Goal: Transaction & Acquisition: Purchase product/service

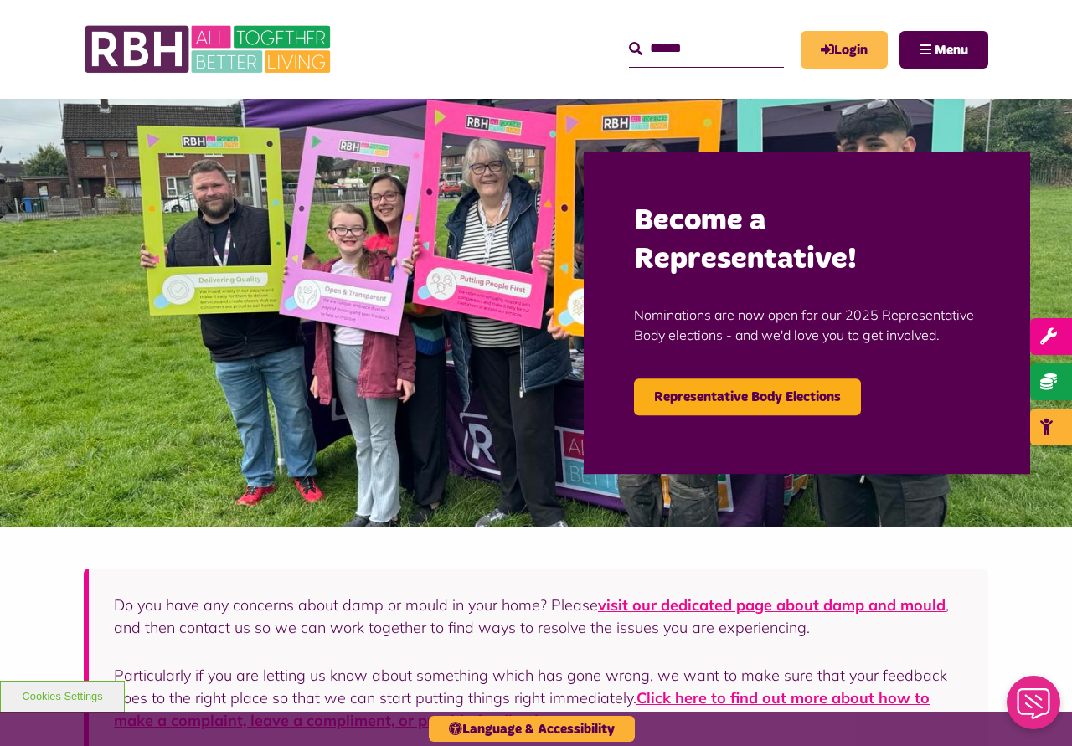
click at [835, 46] on link "Login" at bounding box center [844, 50] width 87 height 38
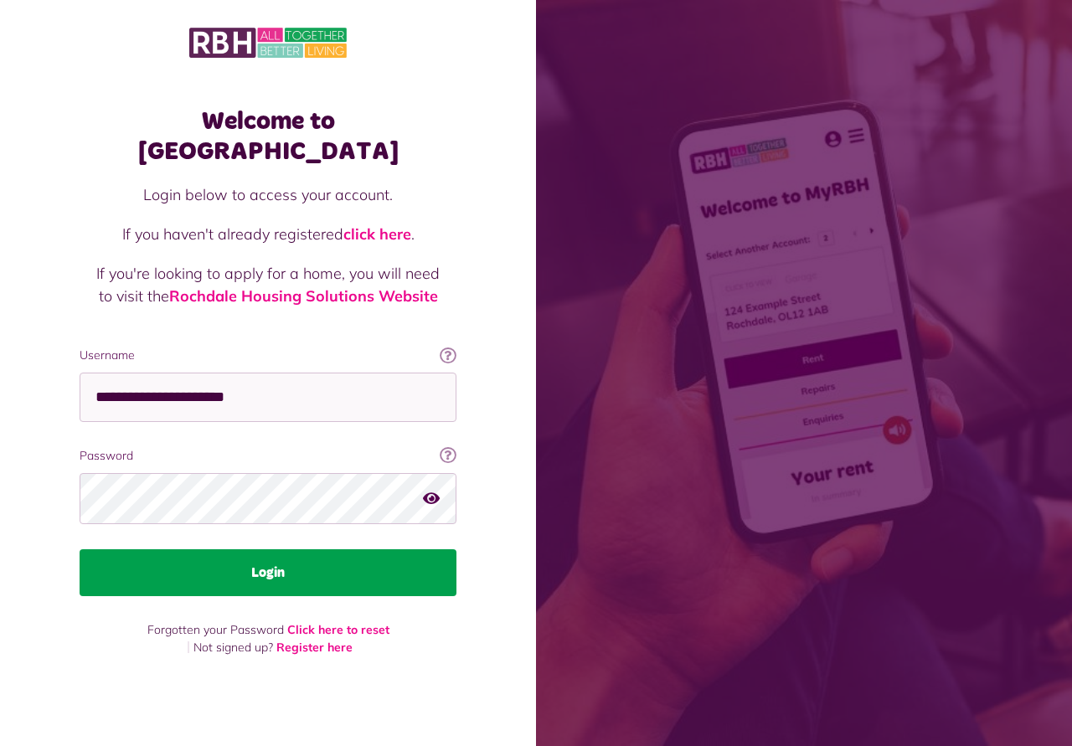
click at [275, 554] on button "Login" at bounding box center [268, 572] width 377 height 47
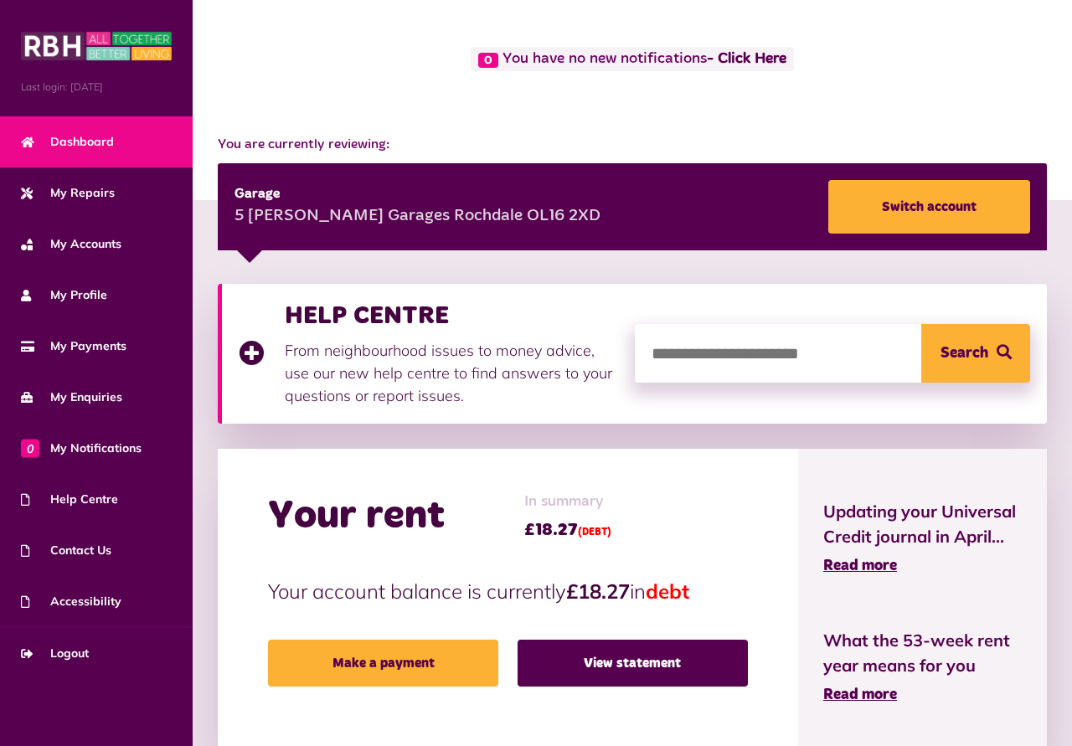
scroll to position [171, 0]
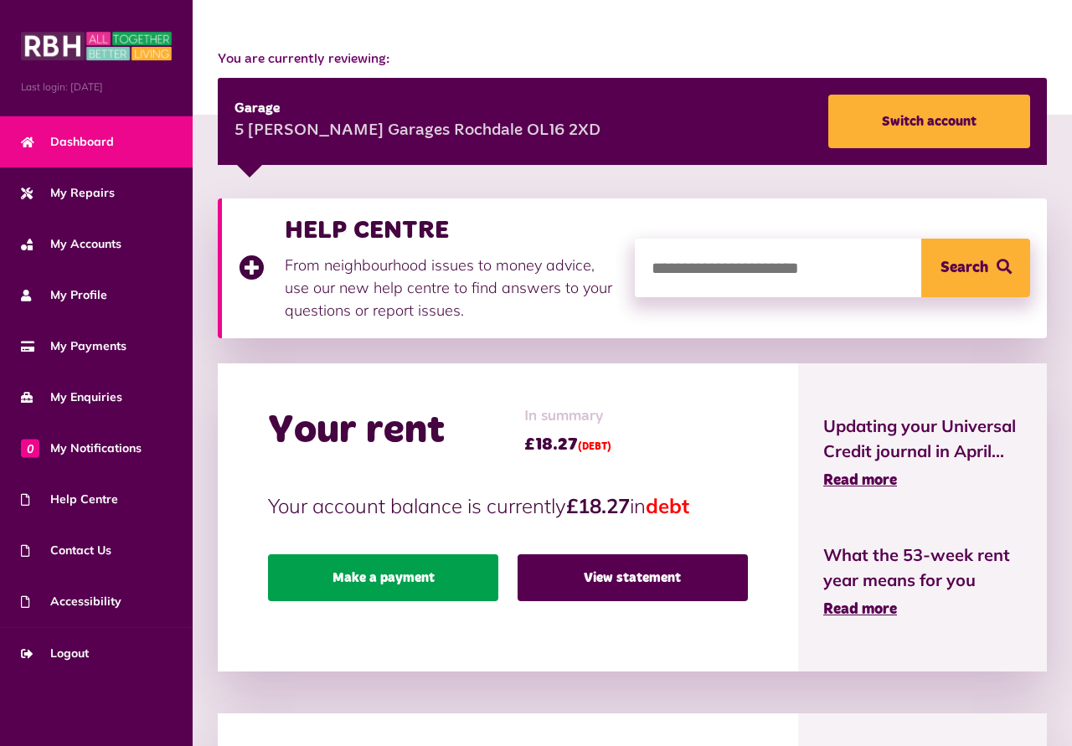
click at [389, 576] on link "Make a payment" at bounding box center [383, 577] width 230 height 47
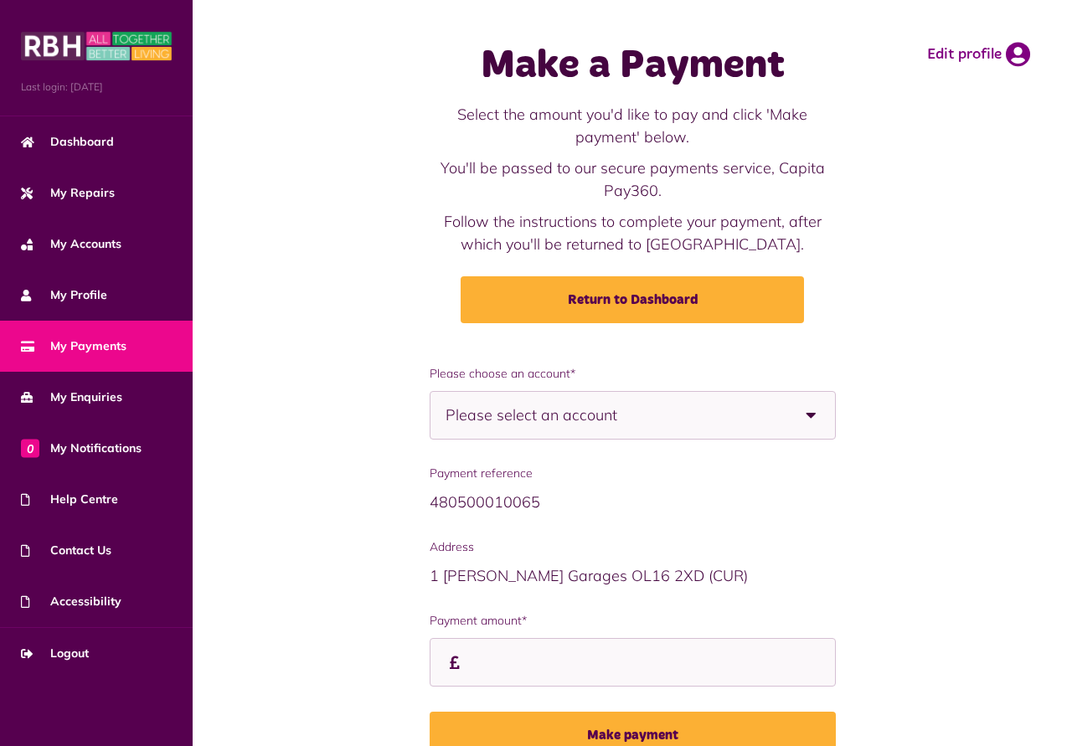
click at [811, 414] on b at bounding box center [811, 415] width 47 height 47
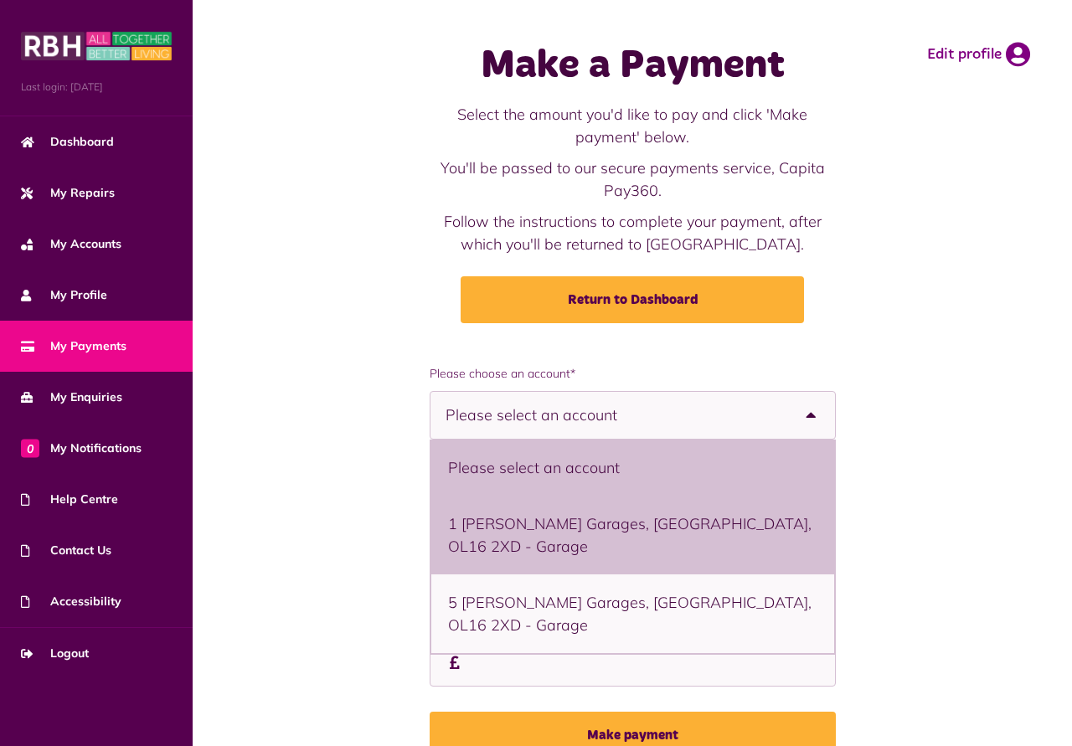
click at [579, 525] on li "1 Mayfield Garages, Rochdale, OL16 2XD - Garage" at bounding box center [632, 535] width 403 height 79
select select "**********"
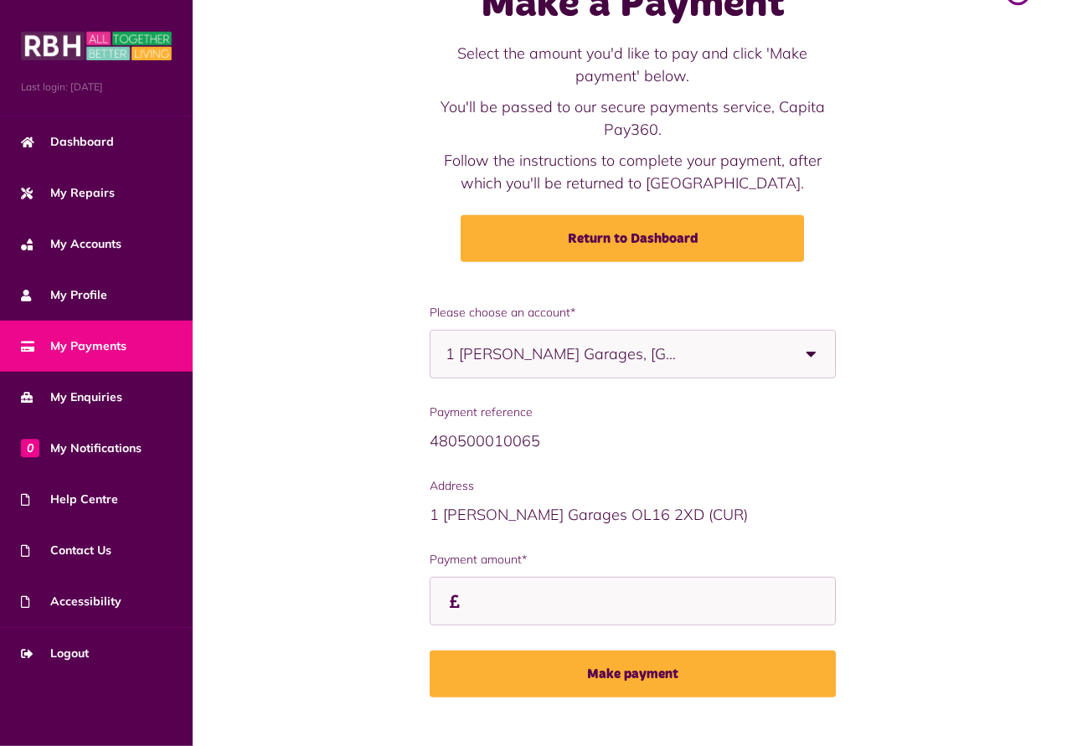
scroll to position [90, 0]
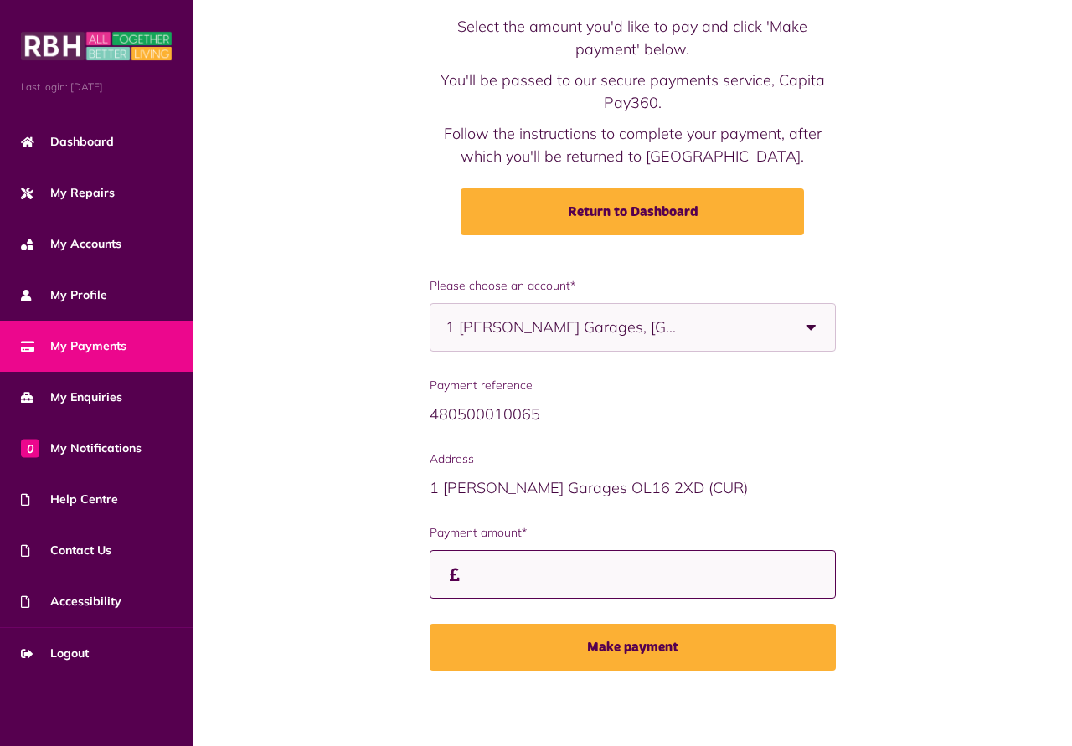
click at [471, 570] on input "Payment amount*" at bounding box center [633, 574] width 406 height 49
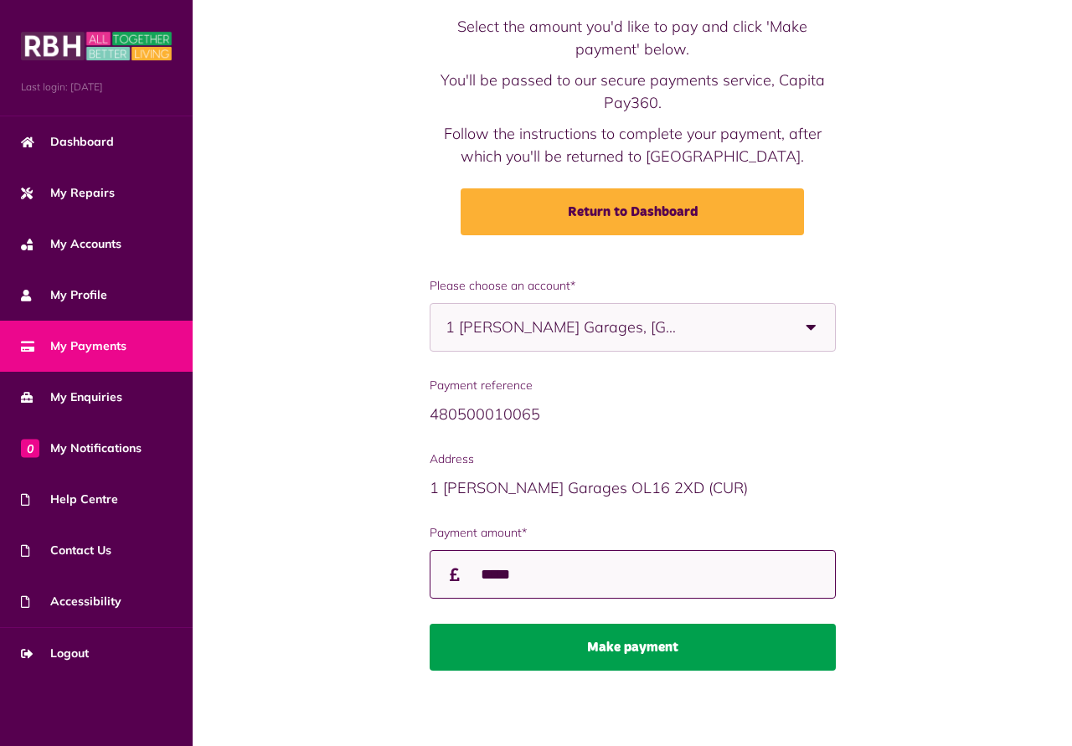
type input "*****"
click at [610, 642] on button "Make payment" at bounding box center [633, 647] width 406 height 47
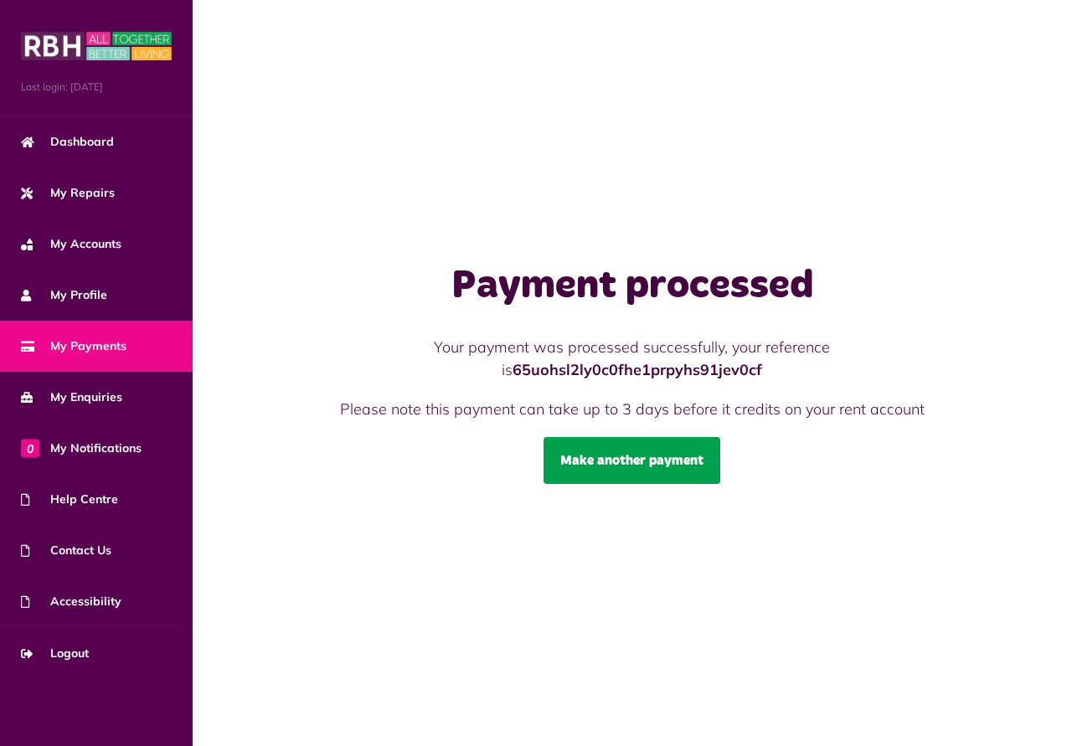
click at [612, 452] on link "Make another payment" at bounding box center [631, 460] width 177 height 47
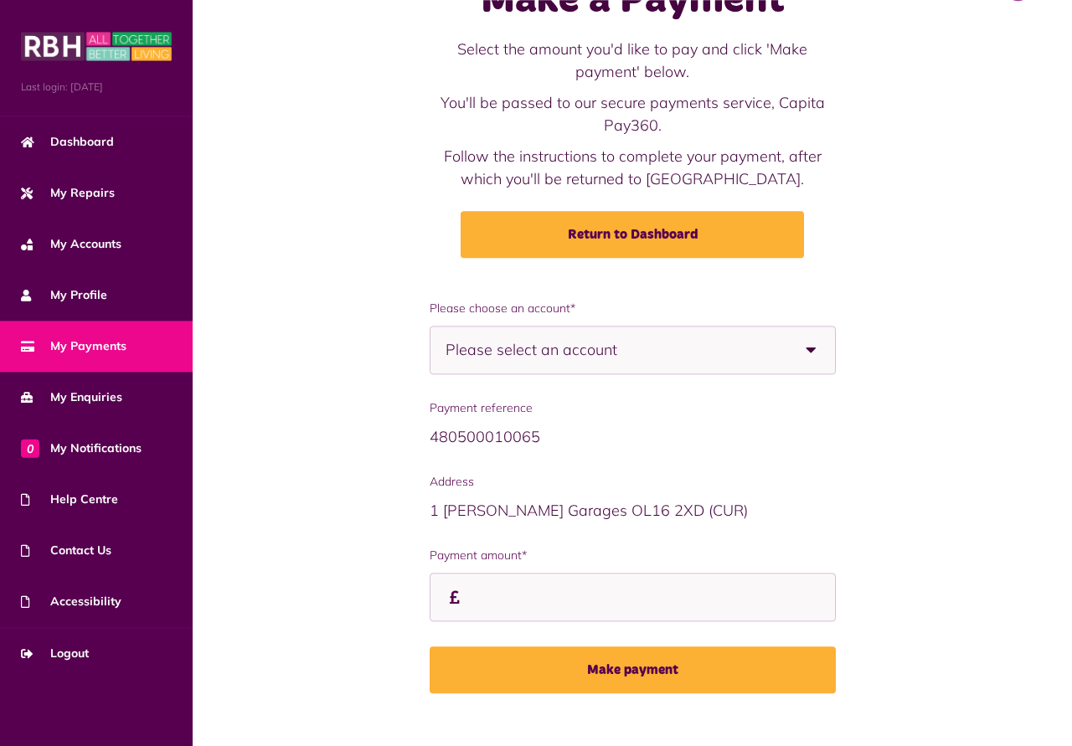
scroll to position [90, 0]
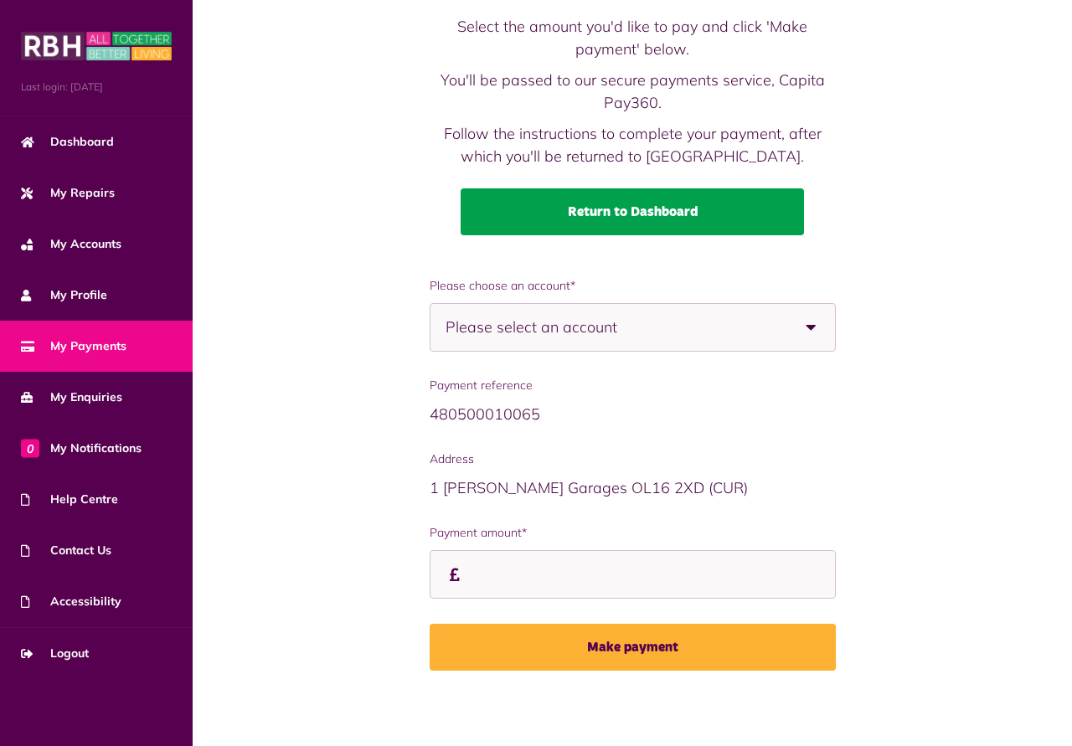
click at [637, 209] on link "Return to Dashboard" at bounding box center [632, 211] width 343 height 47
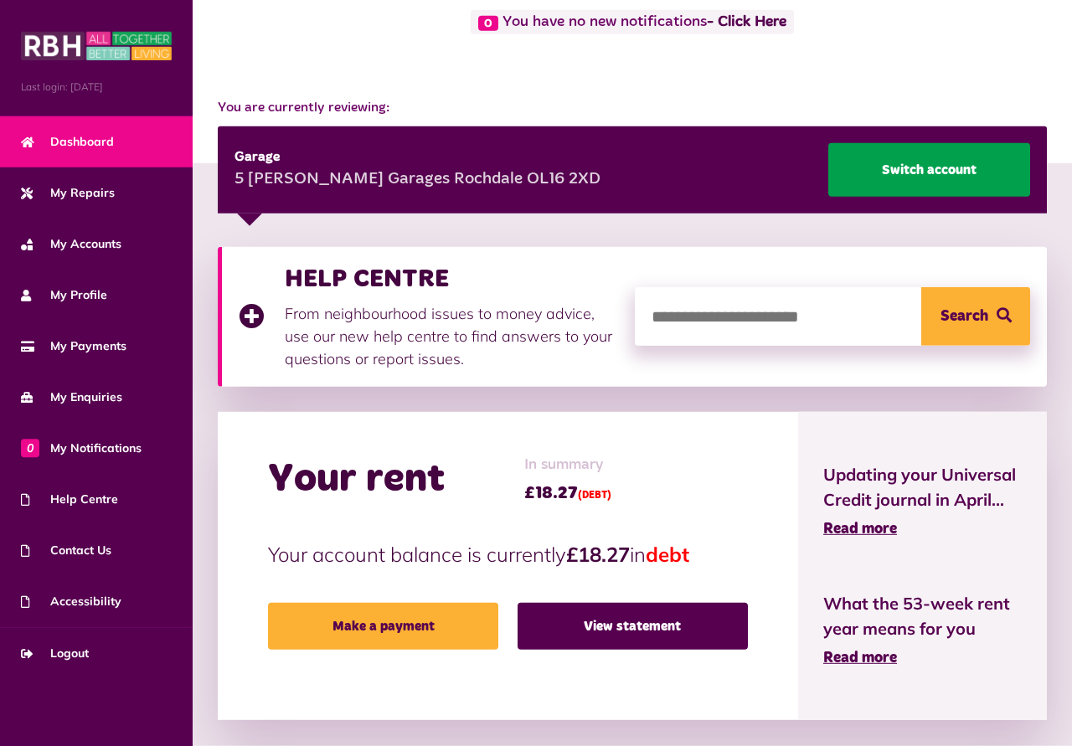
scroll to position [85, 0]
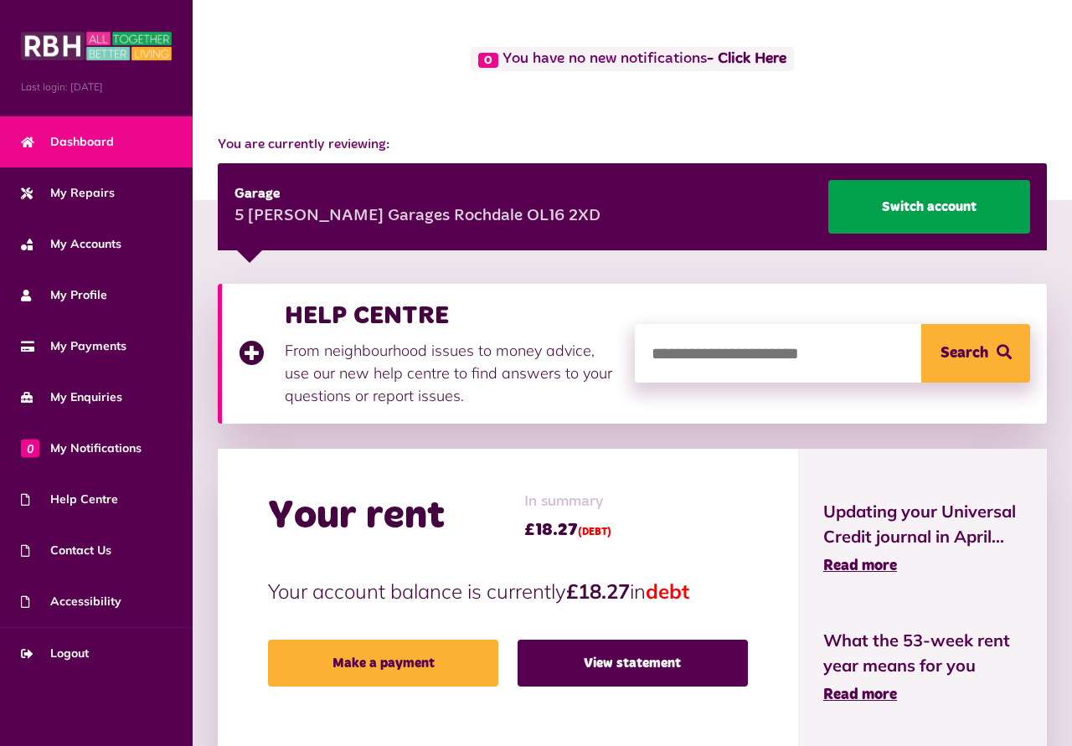
click at [911, 198] on link "Switch account" at bounding box center [929, 207] width 202 height 54
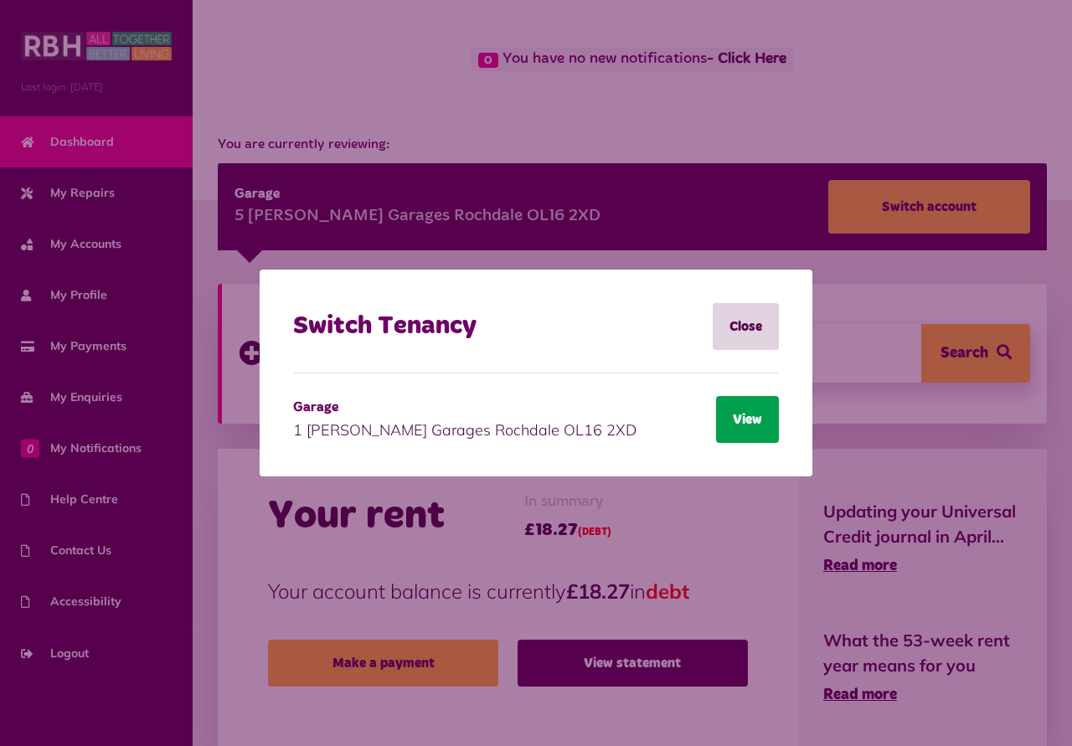
click at [749, 422] on button "View" at bounding box center [747, 419] width 63 height 47
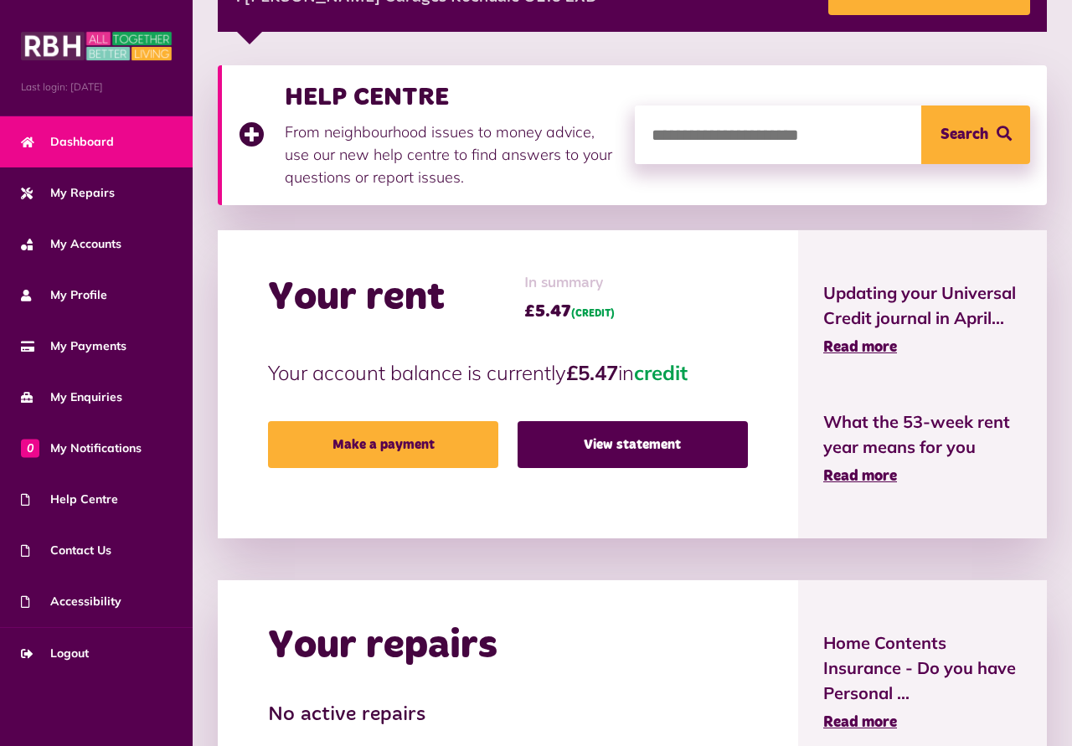
scroll to position [342, 0]
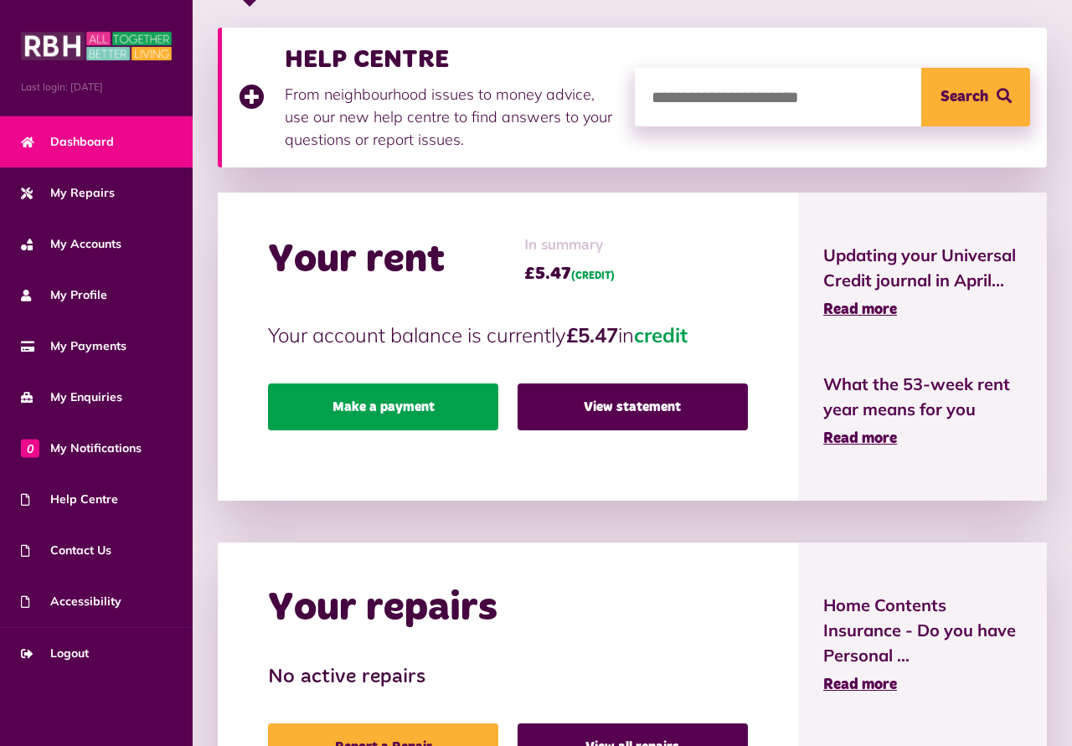
click at [430, 397] on link "Make a payment" at bounding box center [383, 407] width 230 height 47
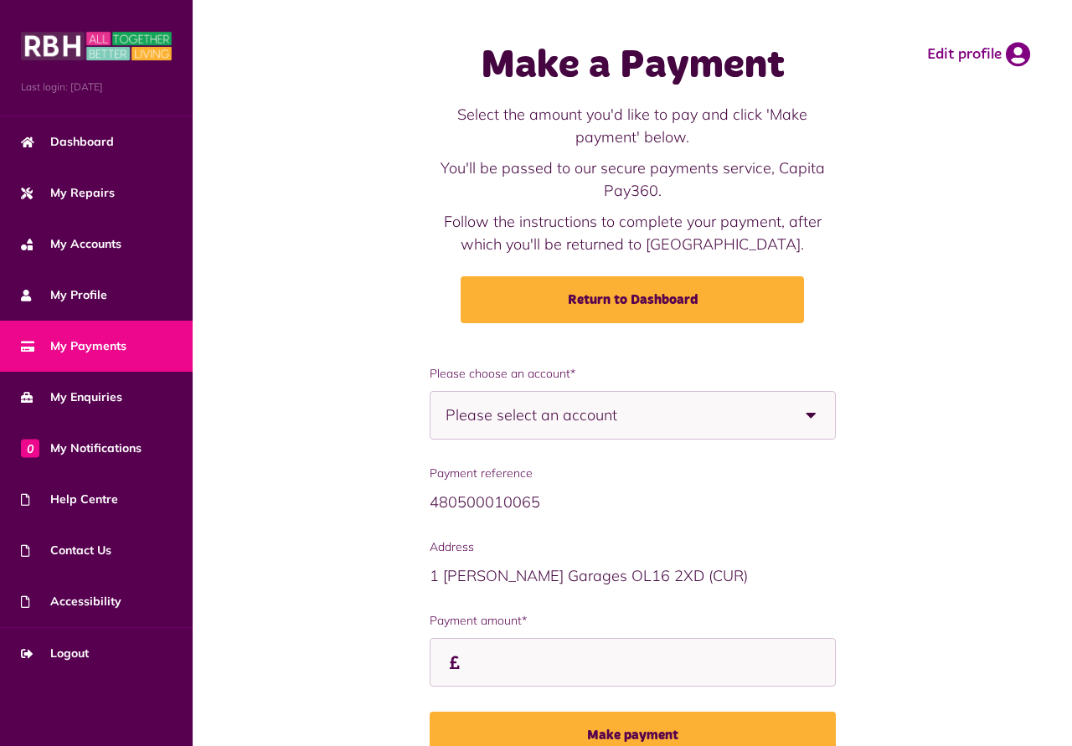
click at [809, 415] on b at bounding box center [811, 415] width 47 height 47
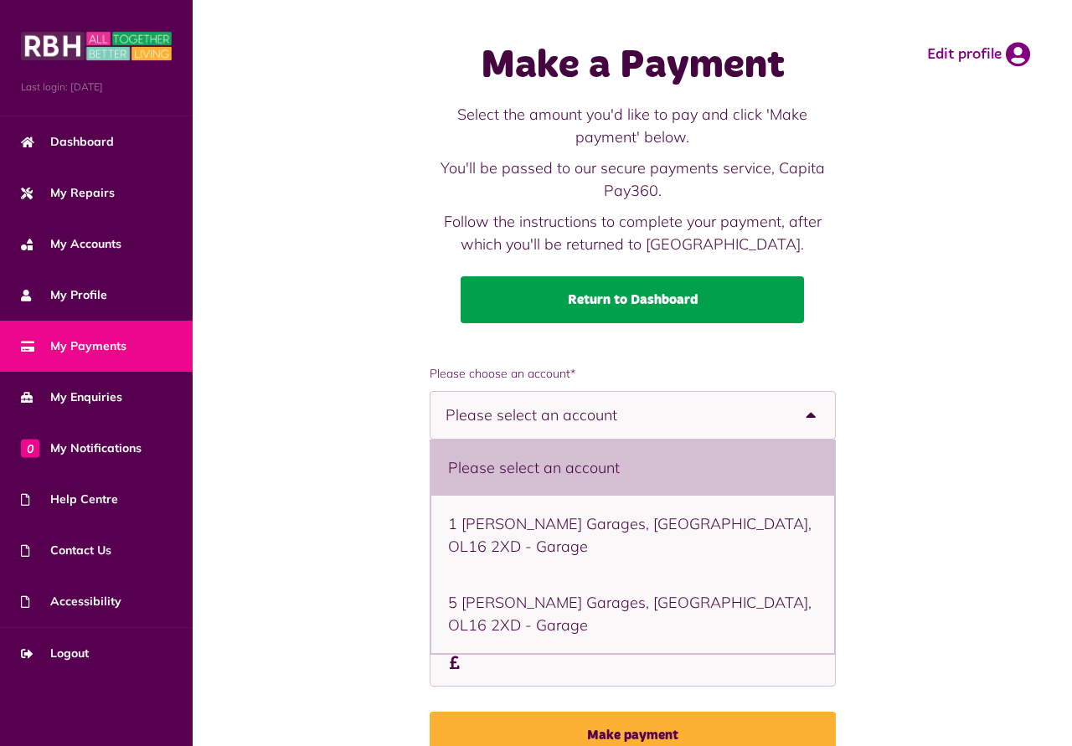
click at [605, 299] on link "Return to Dashboard" at bounding box center [632, 299] width 343 height 47
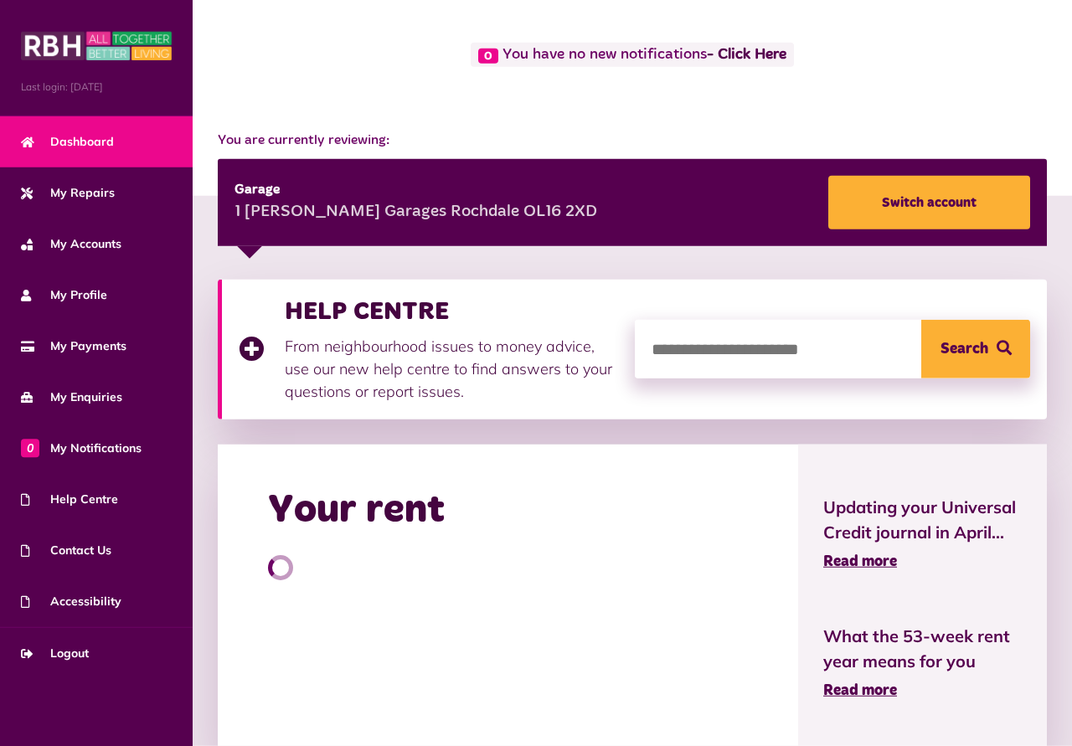
scroll to position [171, 0]
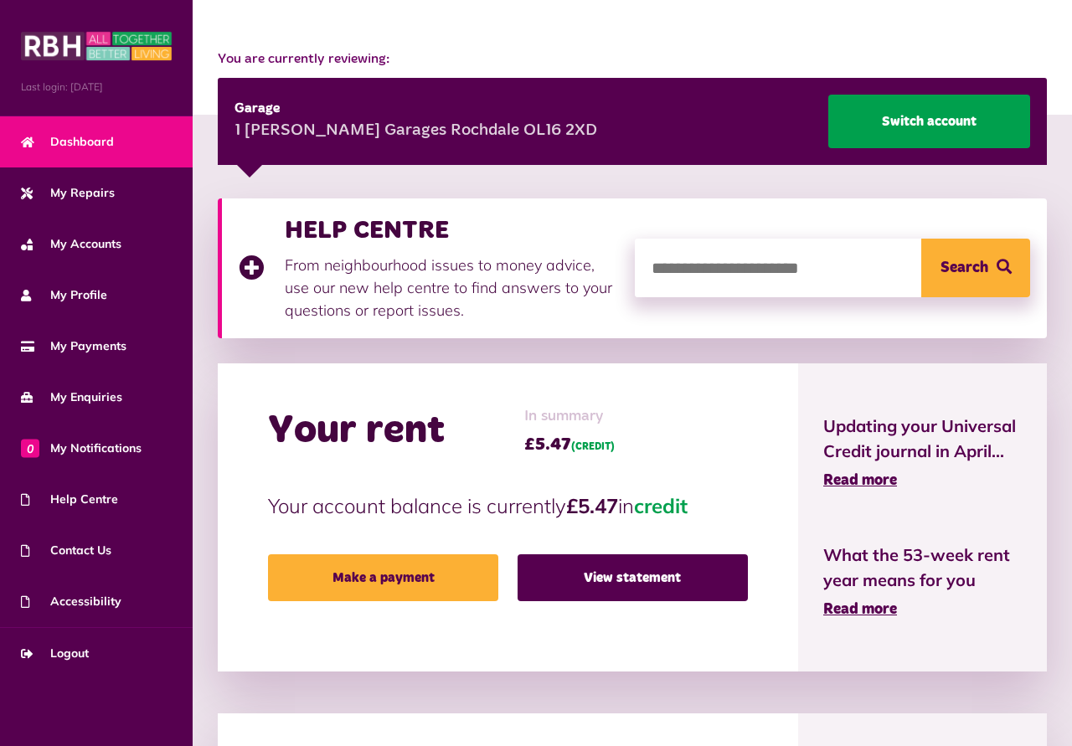
click at [920, 115] on link "Switch account" at bounding box center [929, 122] width 202 height 54
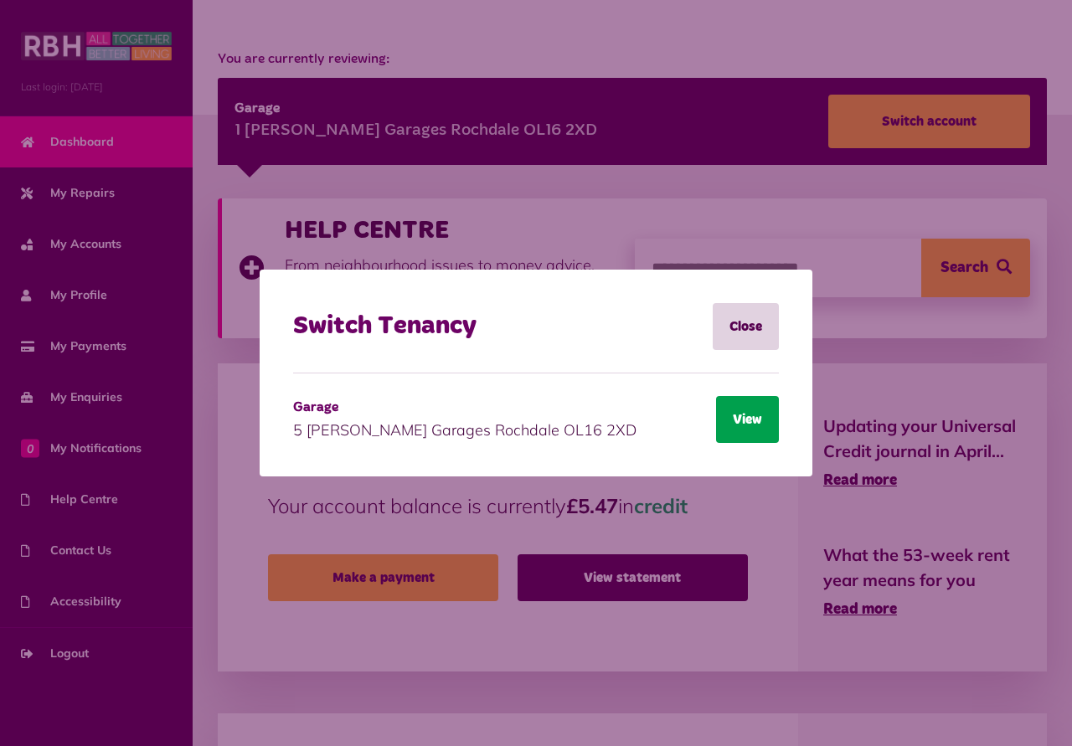
click at [755, 425] on button "View" at bounding box center [747, 419] width 63 height 47
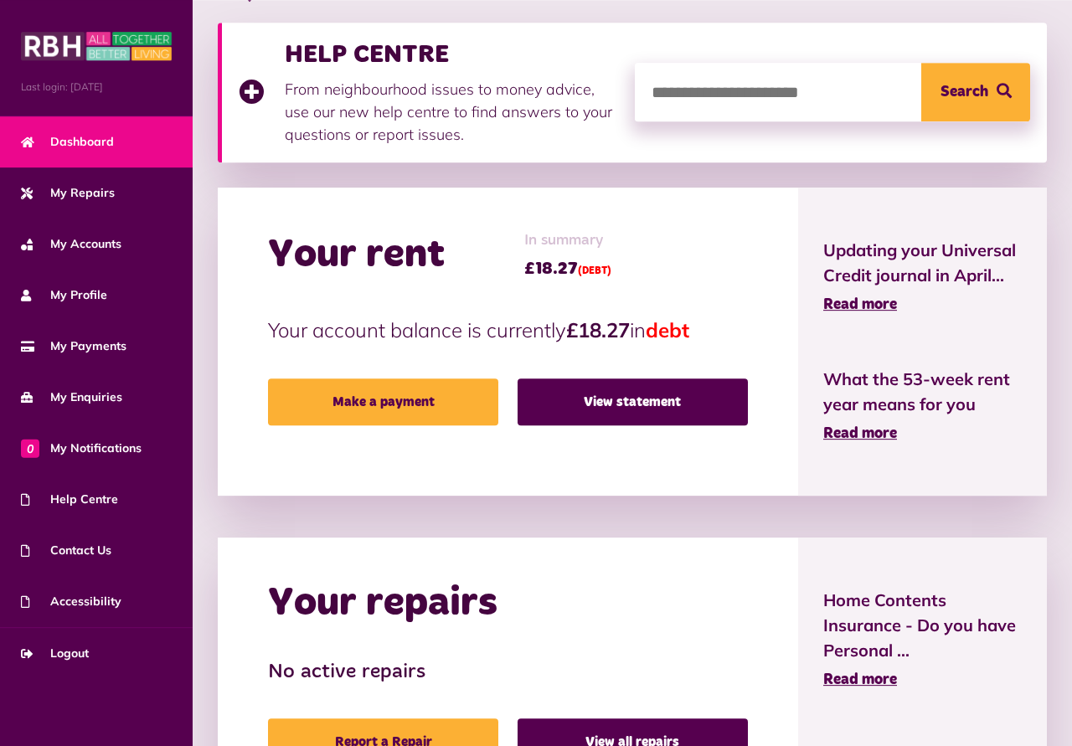
scroll to position [427, 0]
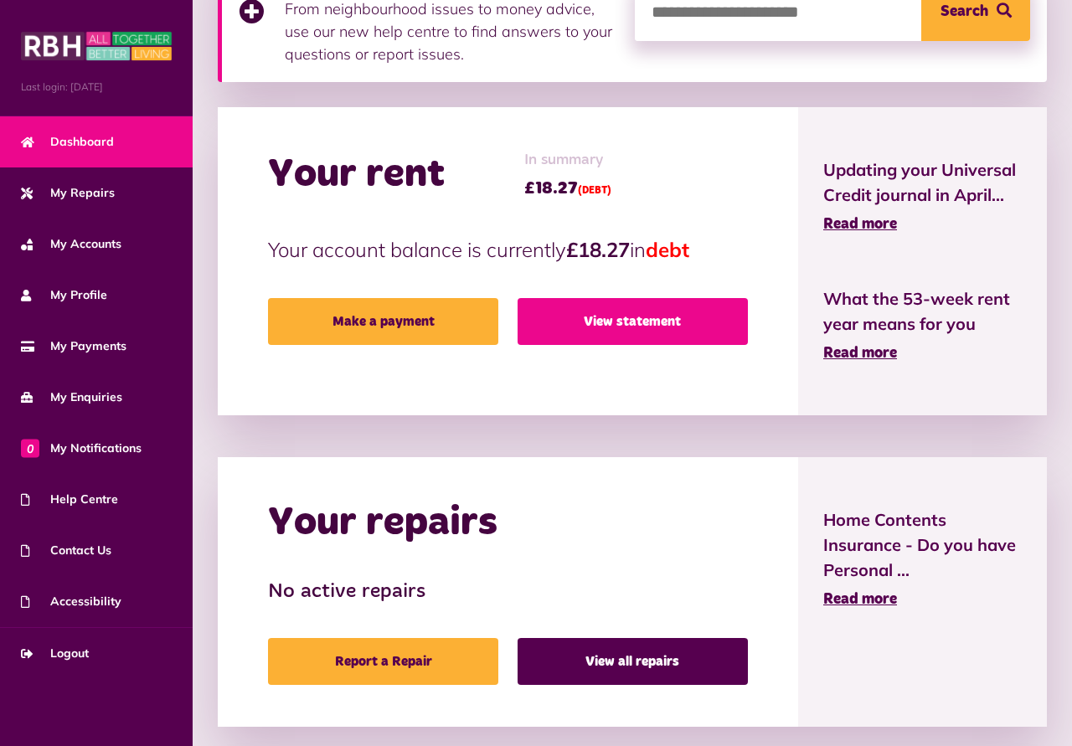
click at [620, 314] on link "View statement" at bounding box center [633, 321] width 230 height 47
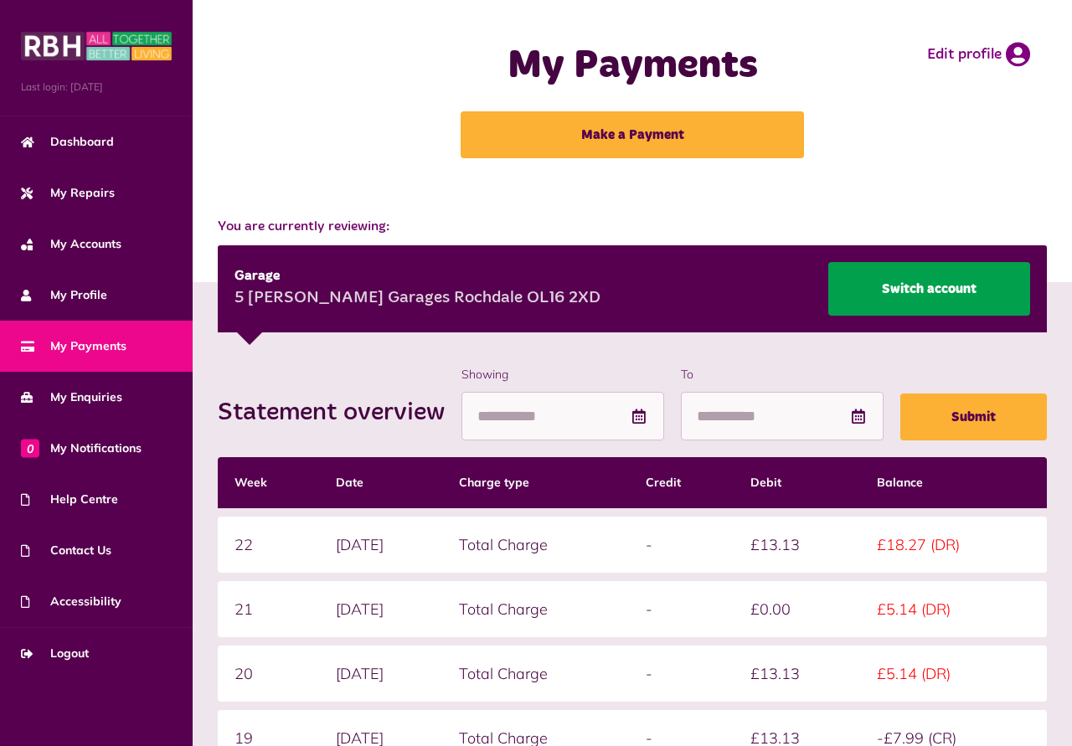
click at [909, 291] on link "Switch account" at bounding box center [929, 289] width 202 height 54
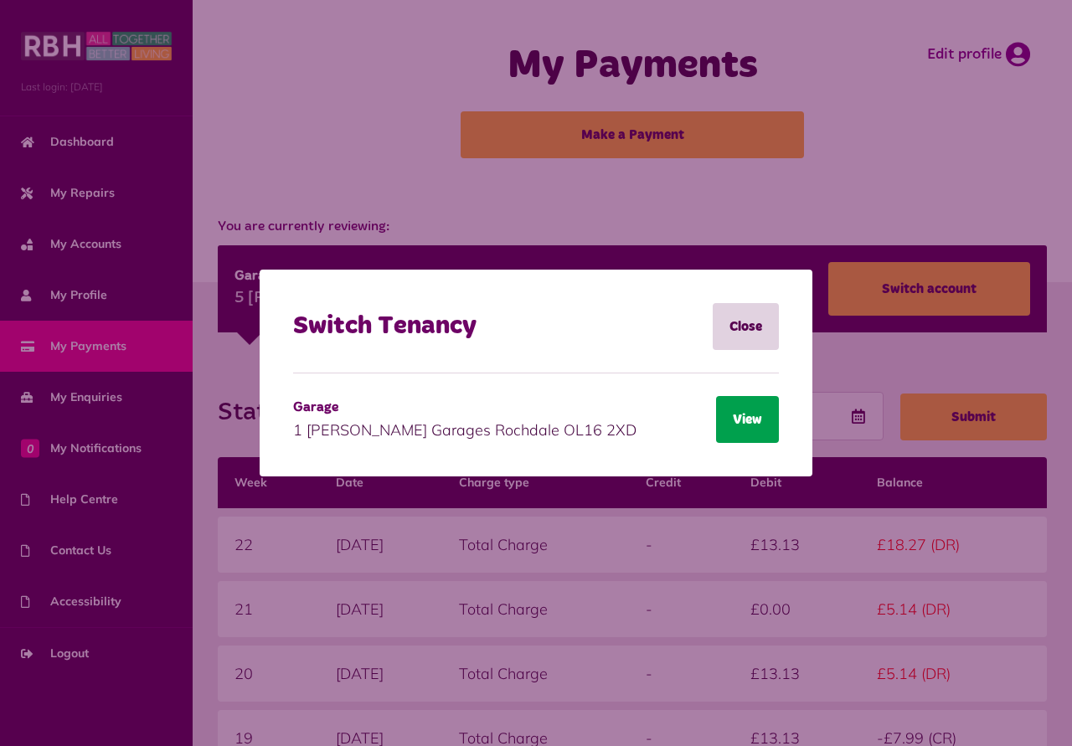
click at [742, 422] on button "View" at bounding box center [747, 419] width 63 height 47
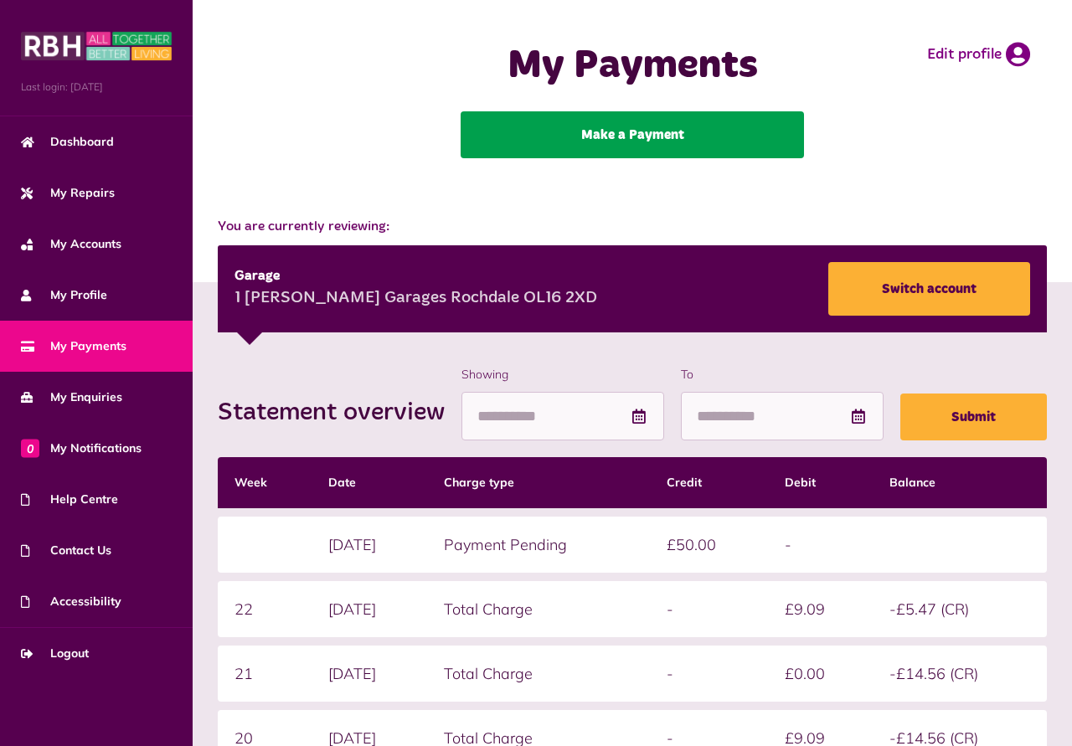
click at [646, 135] on link "Make a Payment" at bounding box center [632, 134] width 343 height 47
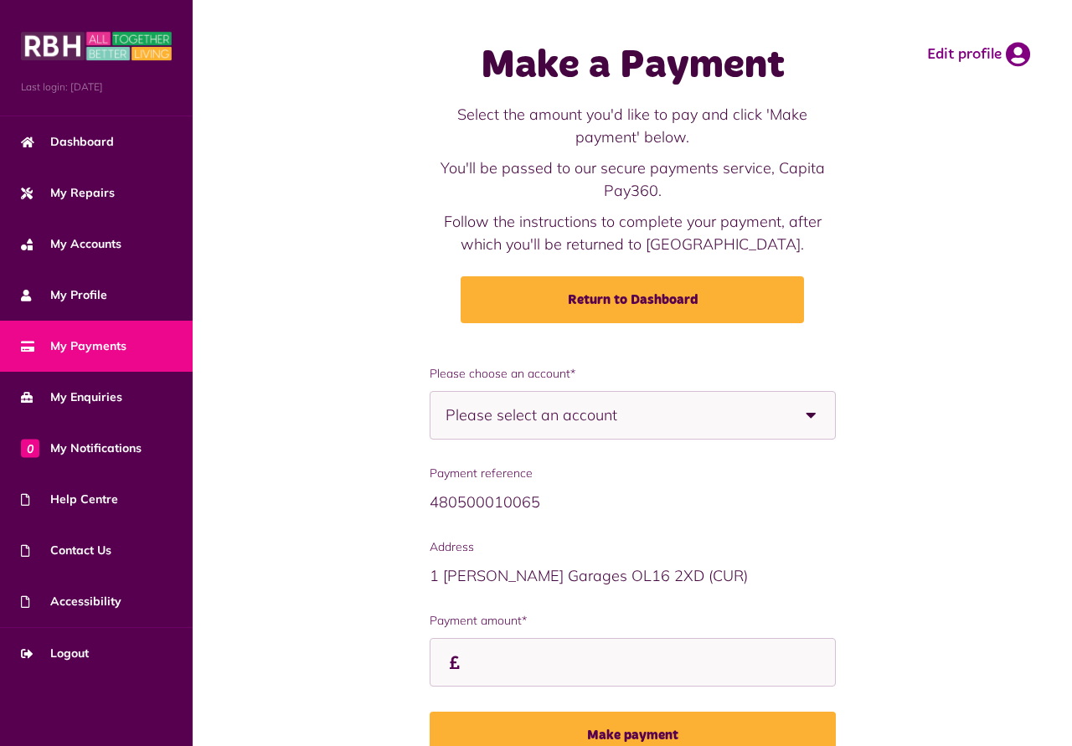
click at [811, 414] on b at bounding box center [811, 415] width 47 height 47
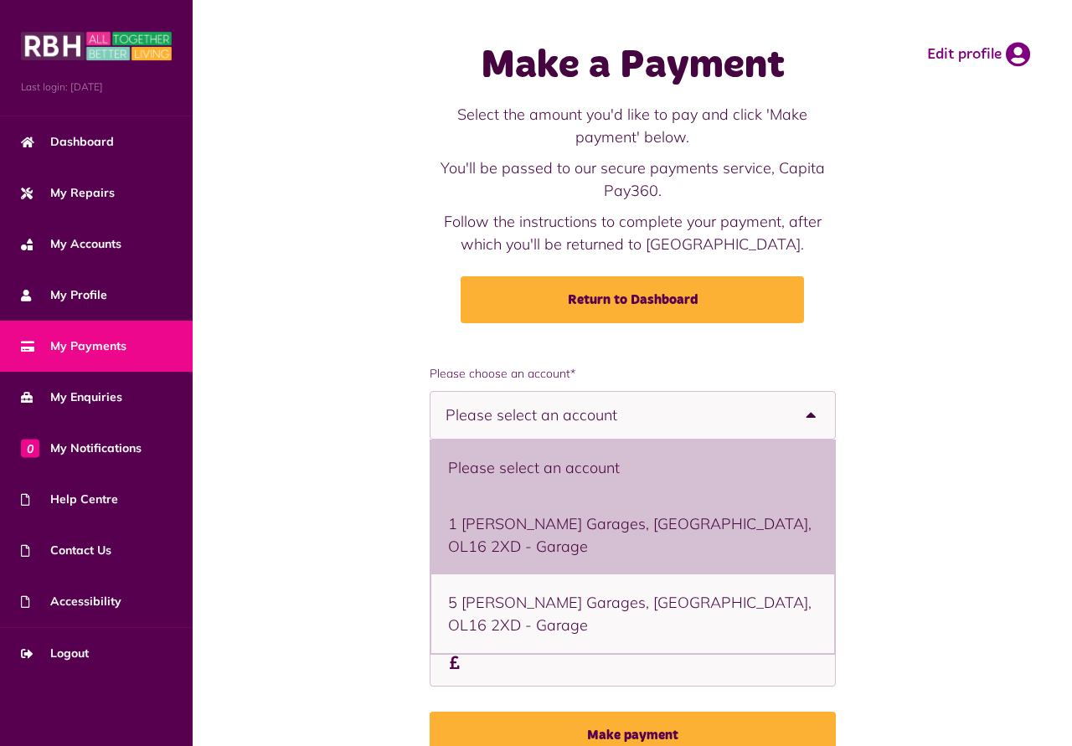
click at [616, 518] on li "1 [PERSON_NAME] Garages, [GEOGRAPHIC_DATA], OL16 2XD - Garage" at bounding box center [632, 535] width 403 height 79
select select "**********"
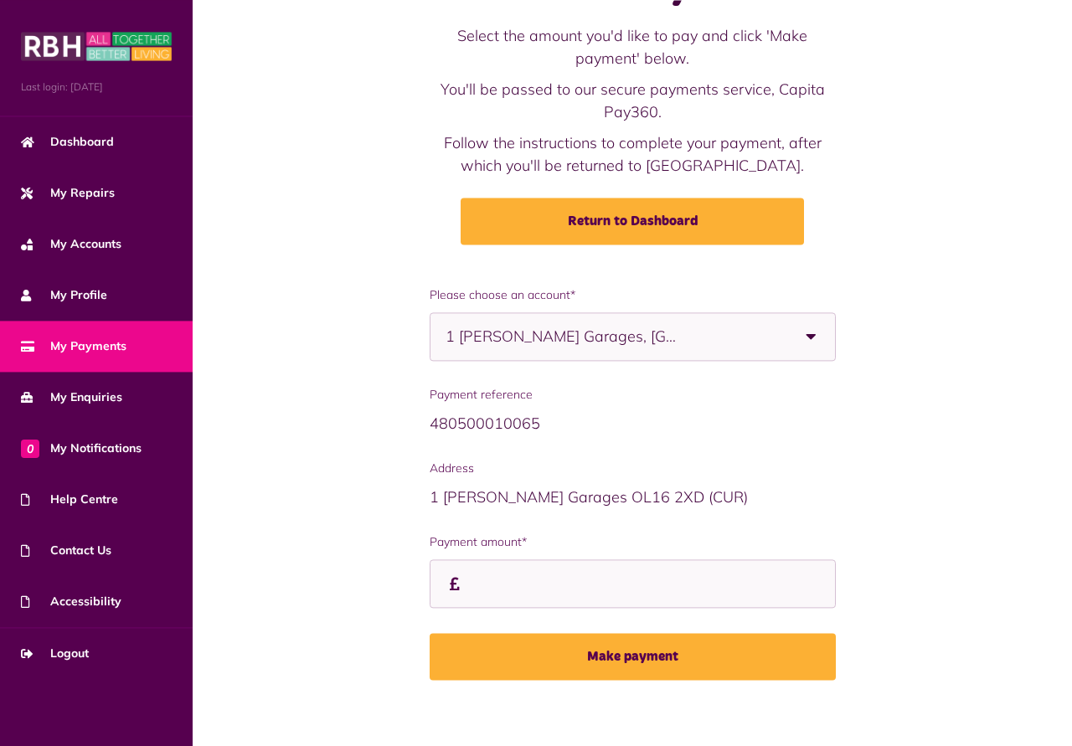
scroll to position [90, 0]
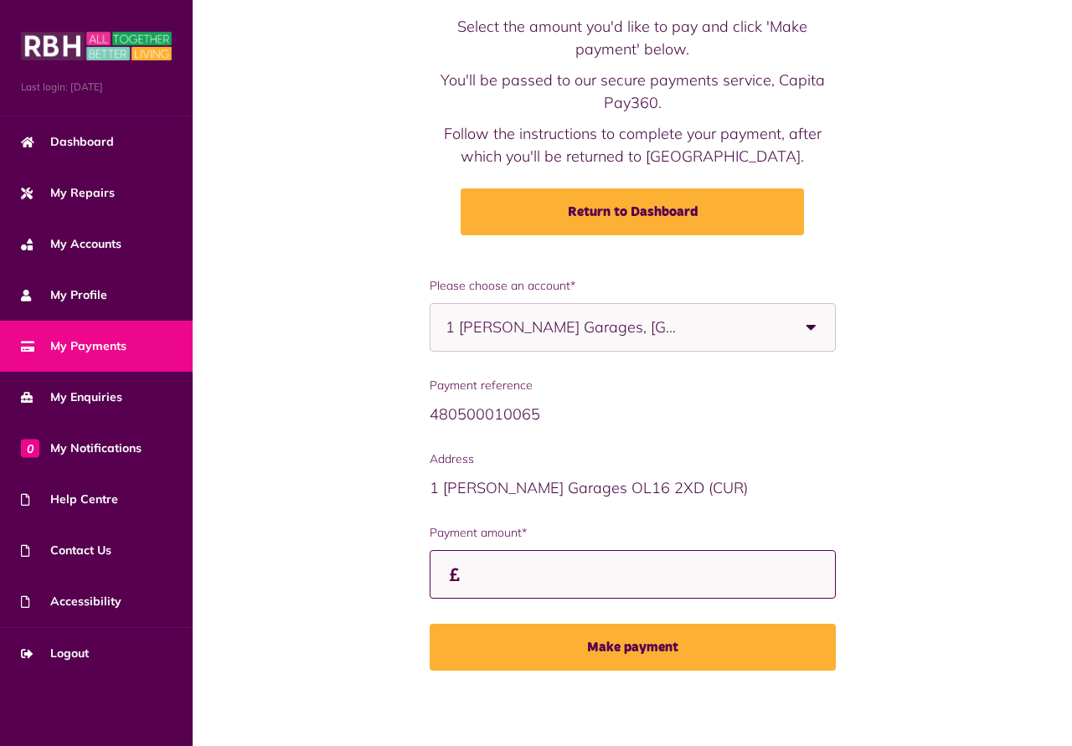
click at [468, 575] on input "Payment amount*" at bounding box center [633, 574] width 406 height 49
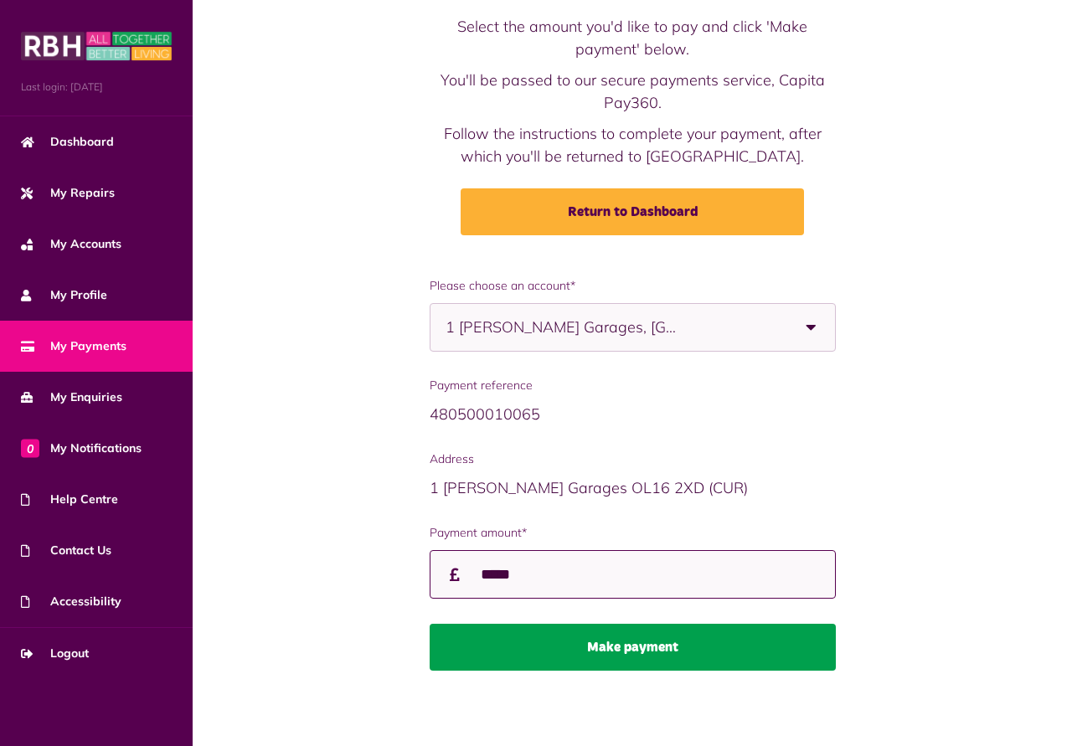
type input "*****"
click at [600, 641] on button "Make payment" at bounding box center [633, 647] width 406 height 47
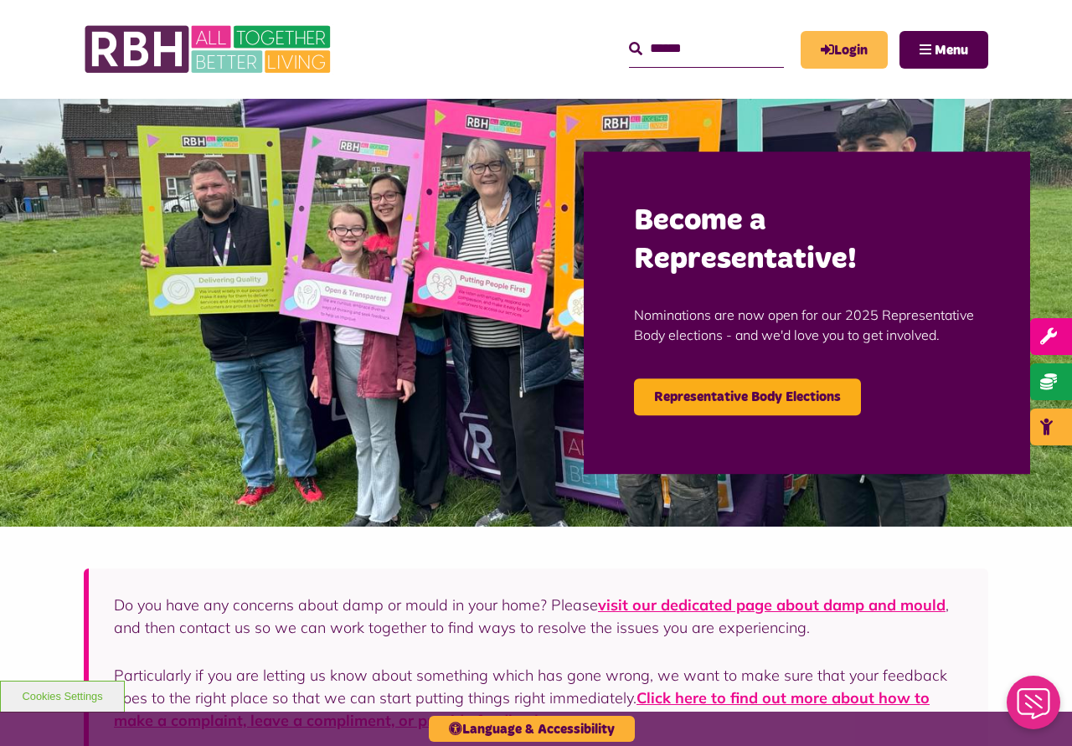
click at [838, 61] on link "Login" at bounding box center [844, 50] width 87 height 38
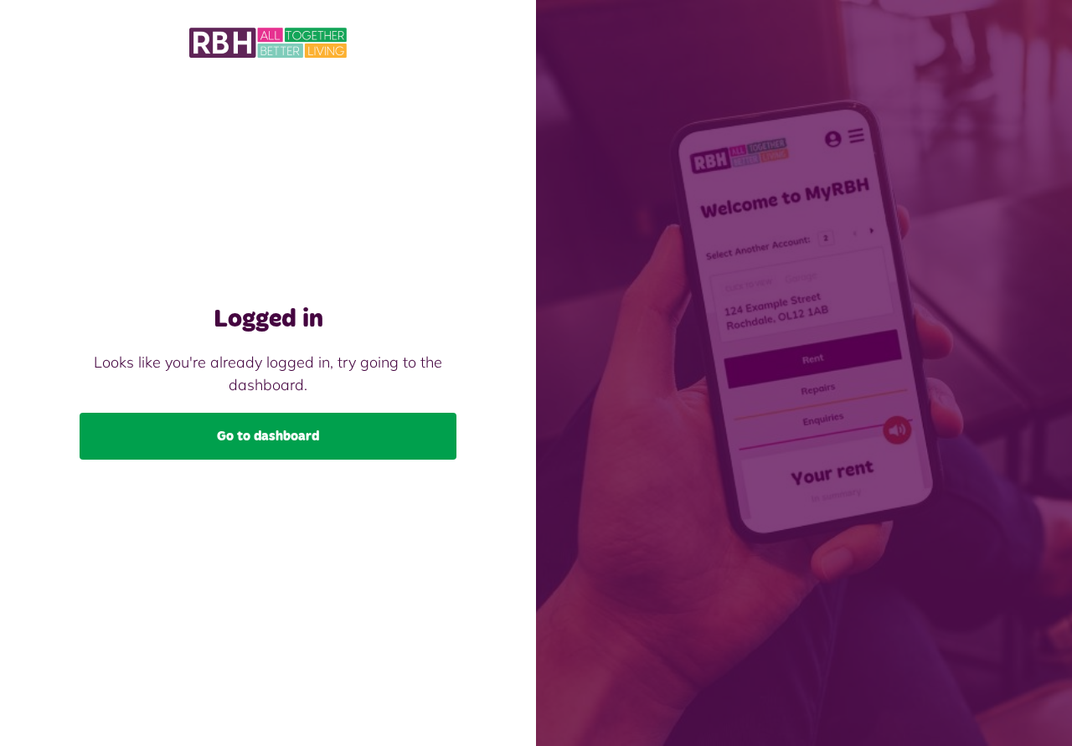
click at [370, 429] on link "Go to dashboard" at bounding box center [268, 436] width 377 height 47
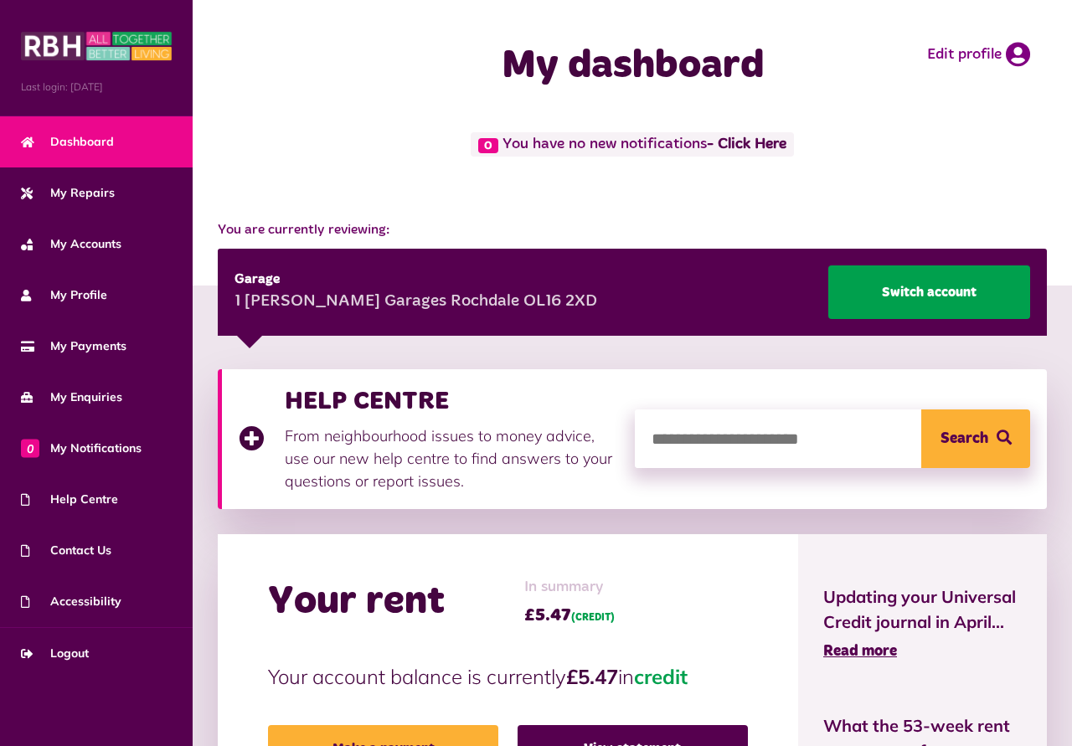
click at [912, 296] on link "Switch account" at bounding box center [929, 292] width 202 height 54
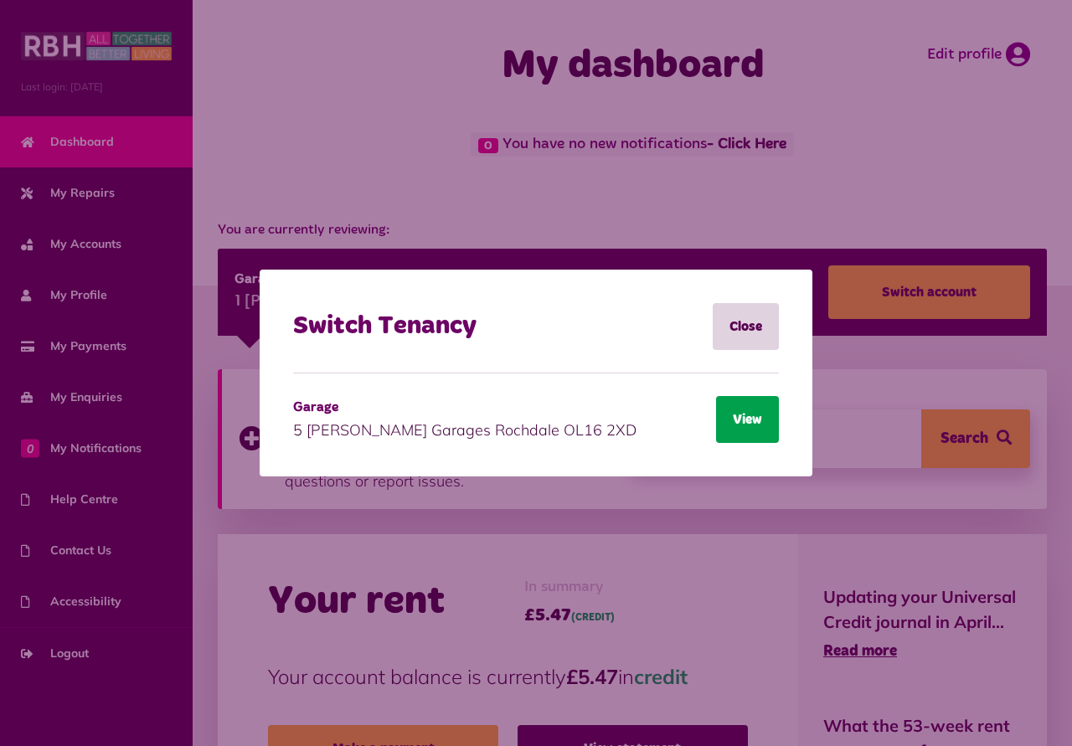
click at [737, 421] on button "View" at bounding box center [747, 419] width 63 height 47
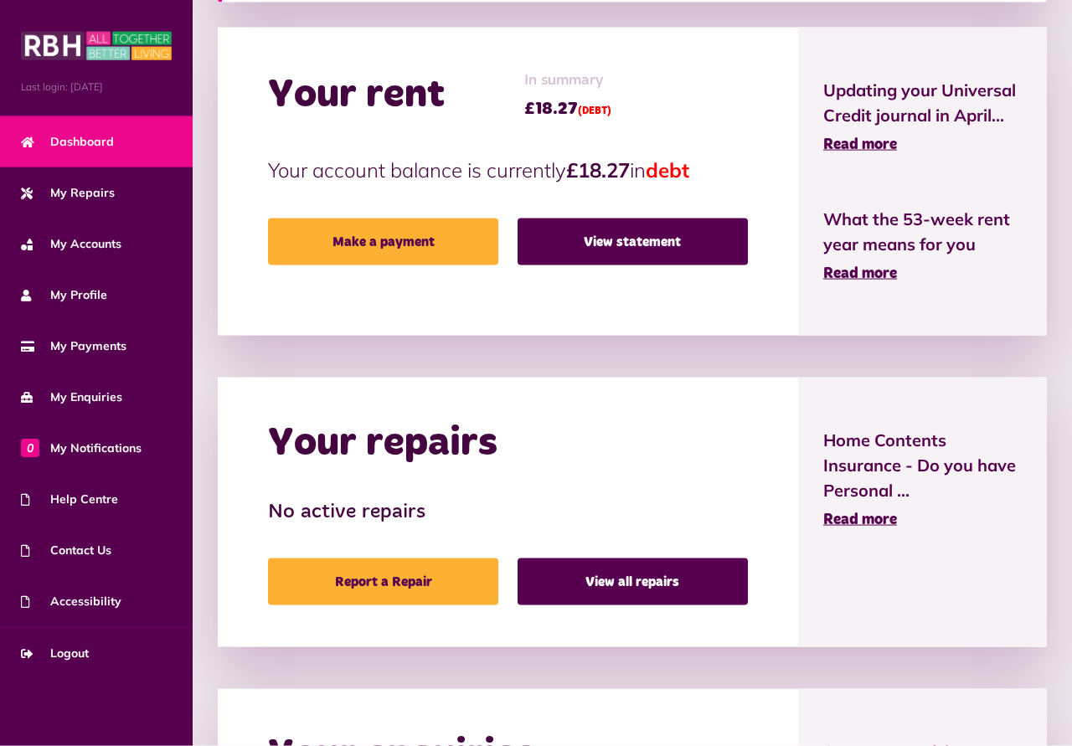
scroll to position [598, 0]
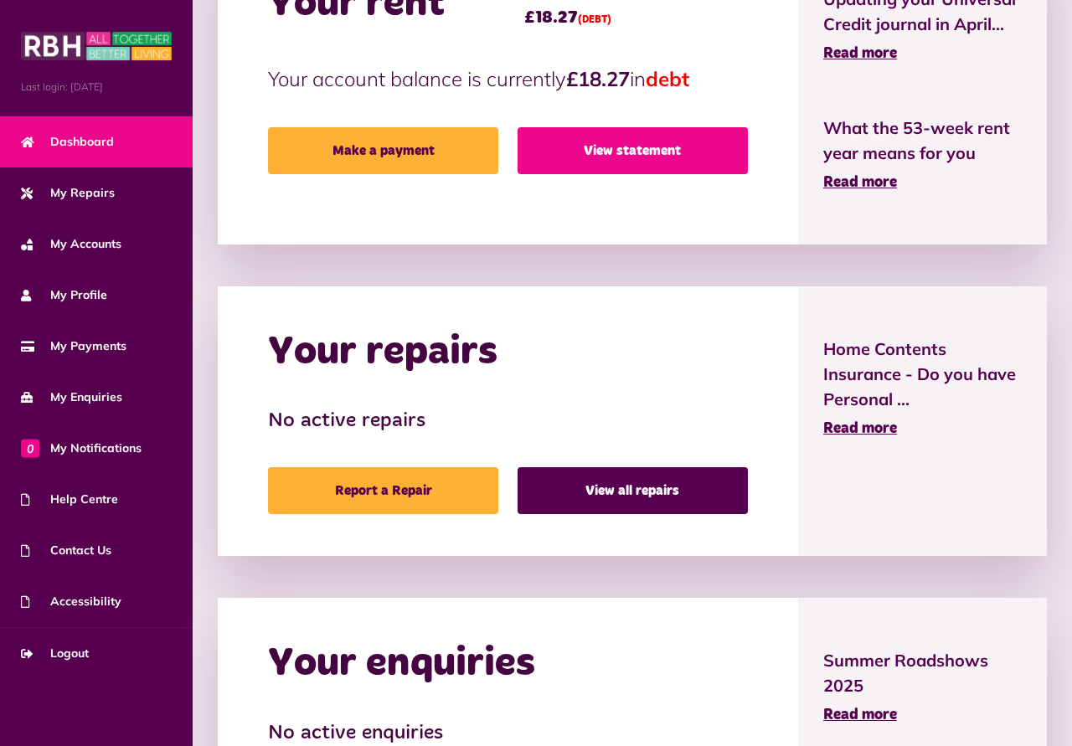
click at [616, 150] on link "View statement" at bounding box center [633, 150] width 230 height 47
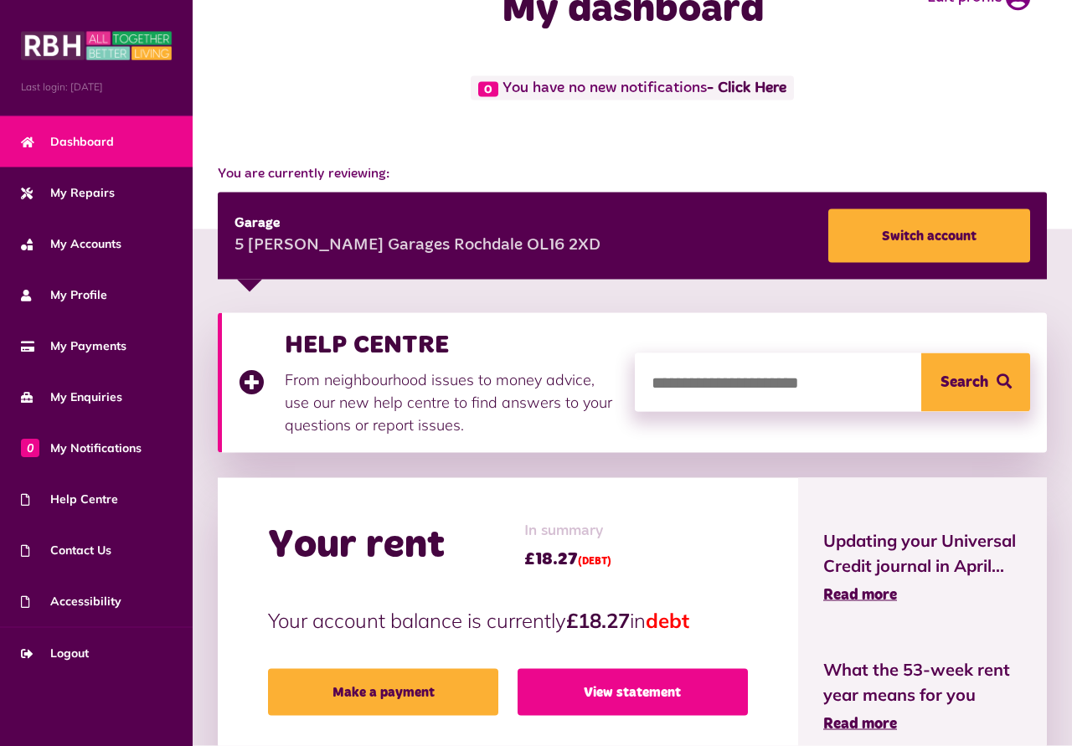
scroll to position [0, 0]
